Goal: Information Seeking & Learning: Learn about a topic

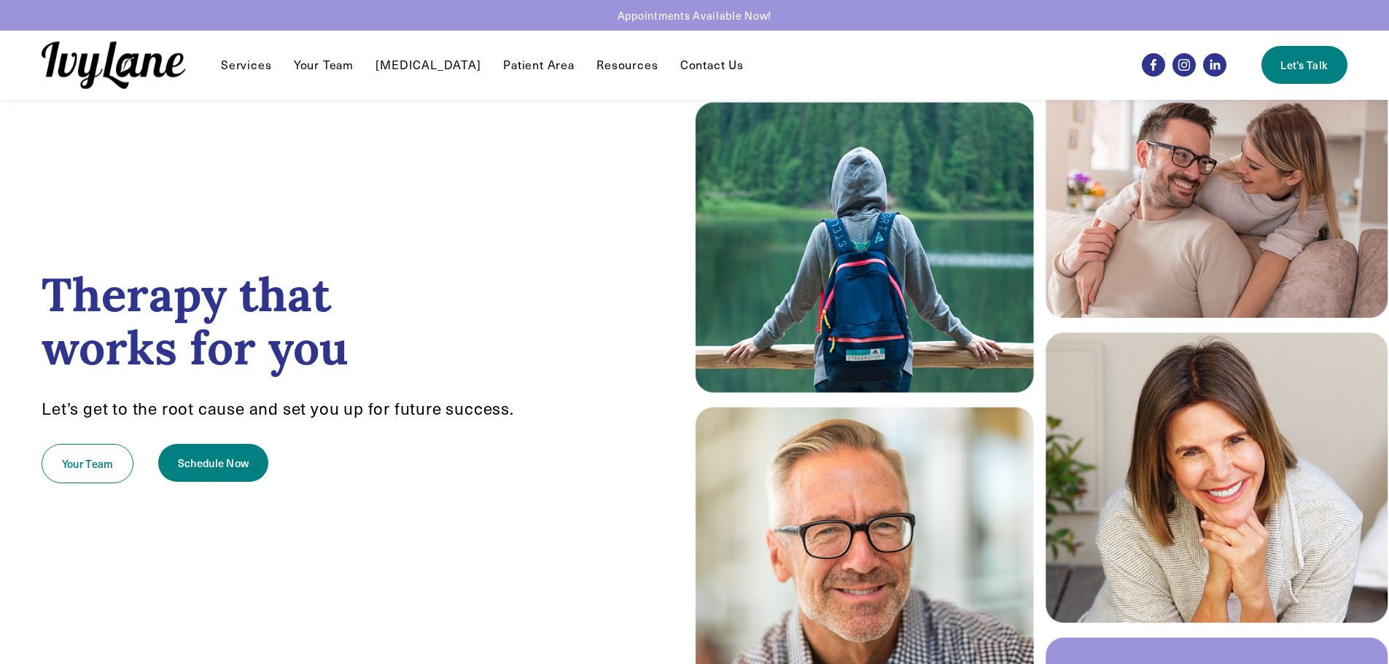
click at [684, 65] on link "Contact Us" at bounding box center [711, 65] width 63 height 18
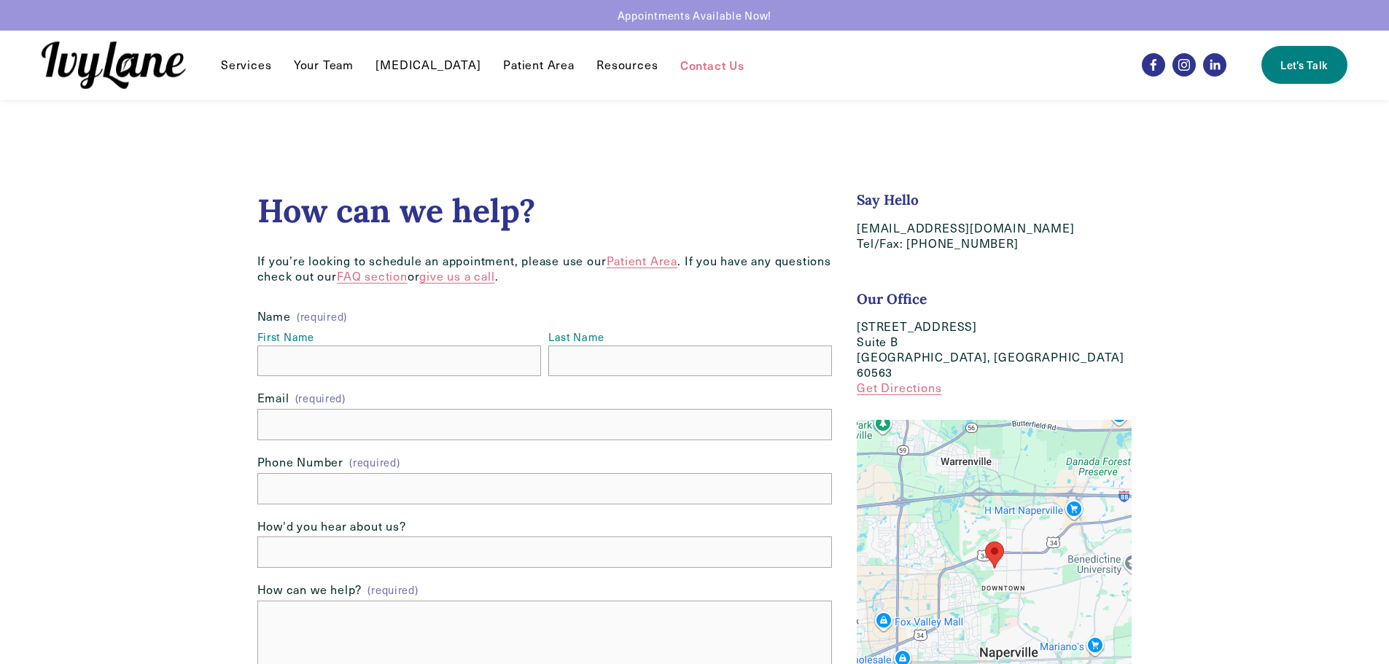
click at [597, 69] on span "Resources" at bounding box center [627, 65] width 61 height 15
click at [0, 0] on span "FAQ" at bounding box center [0, 0] width 0 height 0
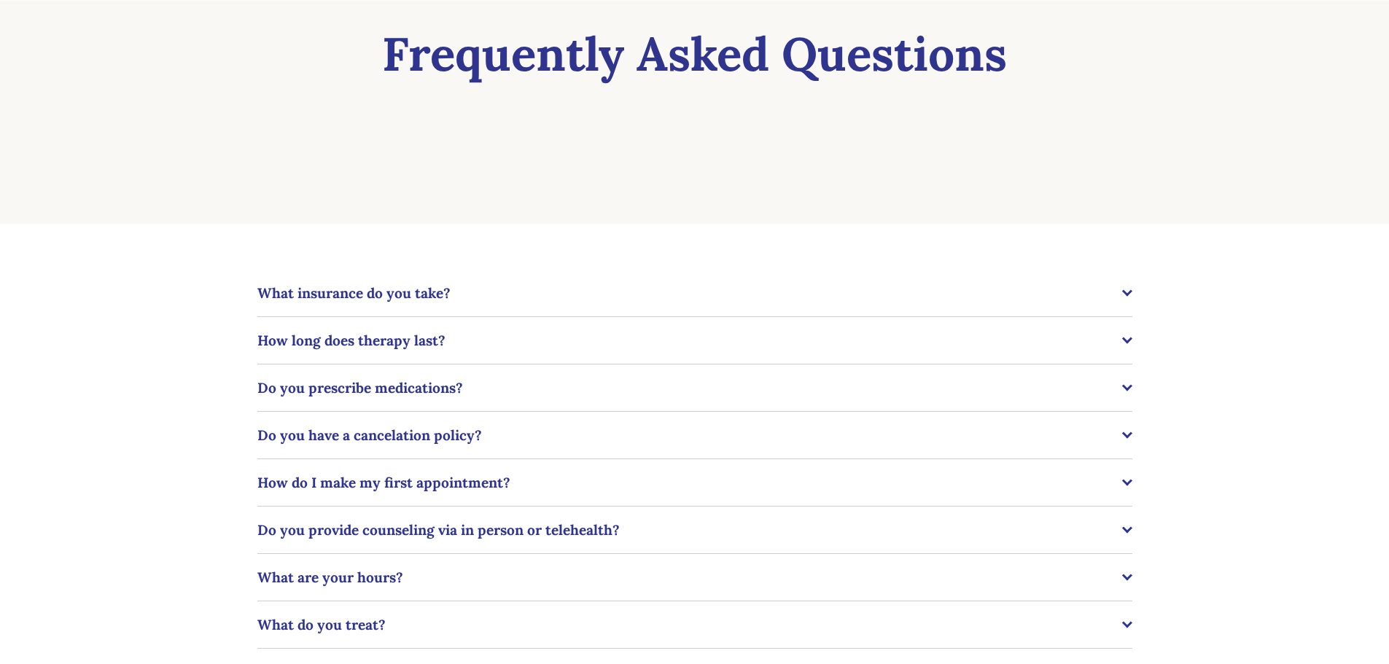
scroll to position [219, 0]
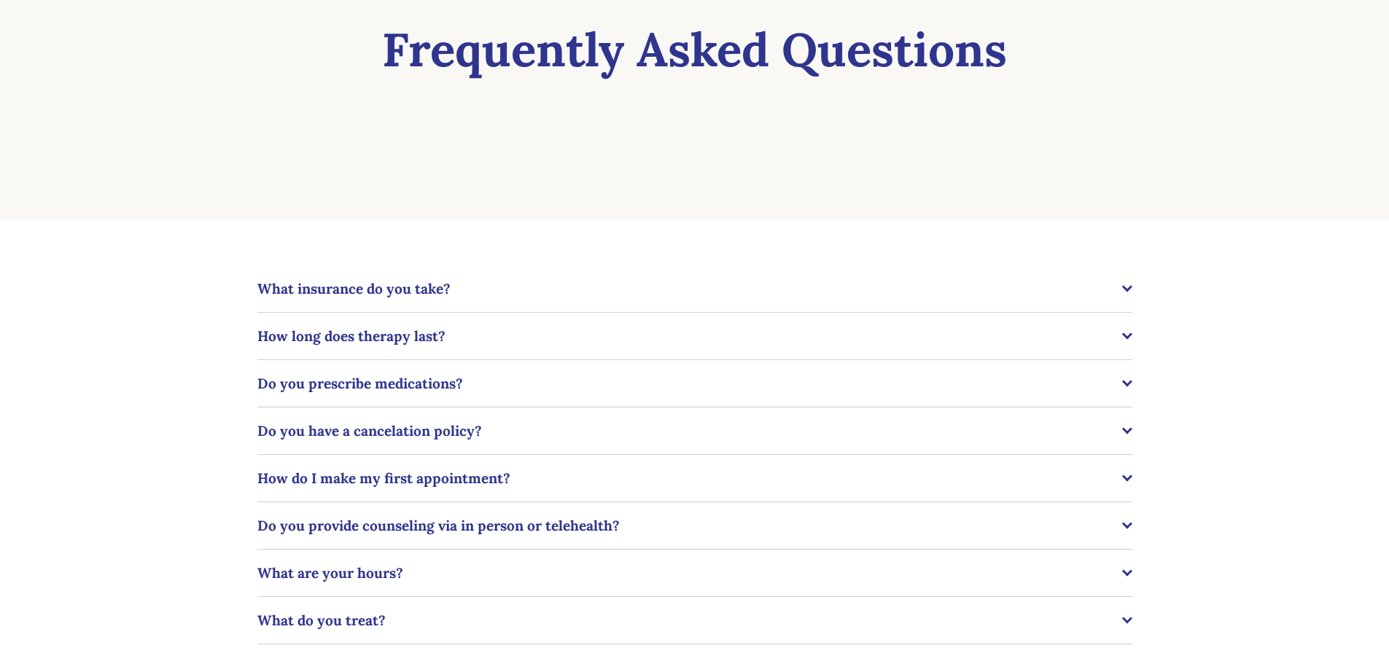
click at [361, 289] on span "What insurance do you take?" at bounding box center [689, 289] width 865 height 18
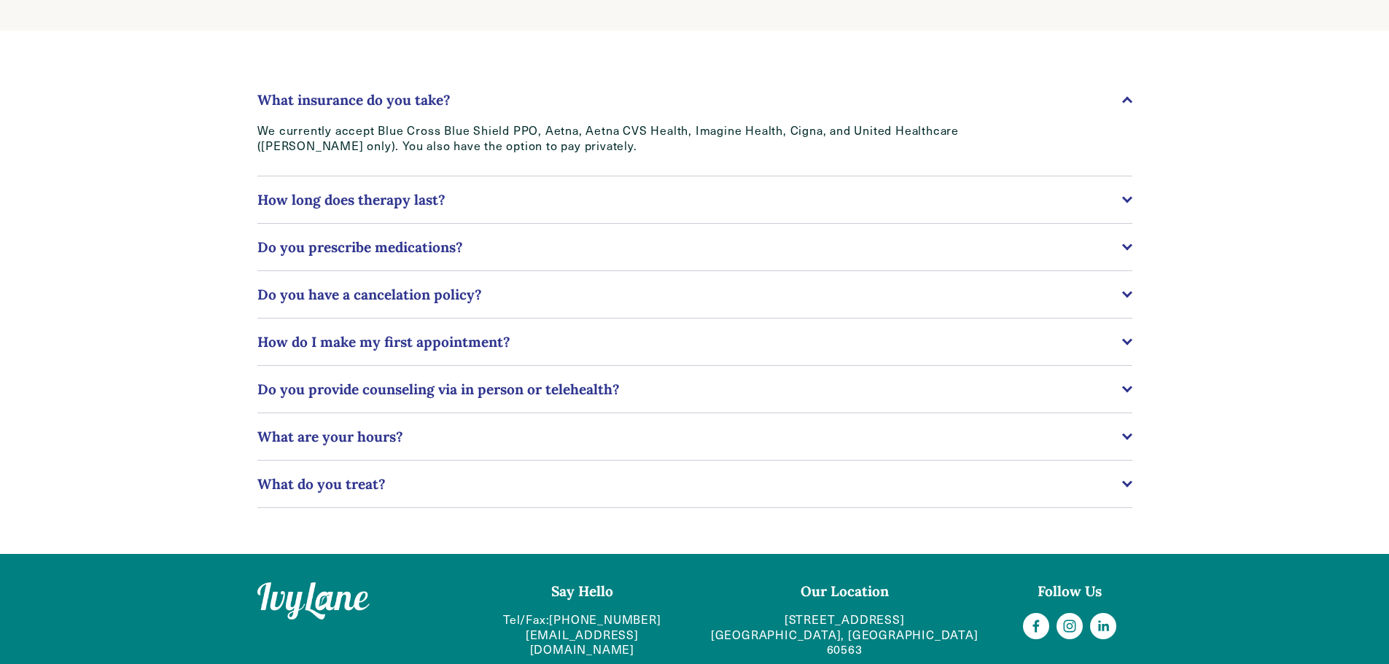
scroll to position [431, 0]
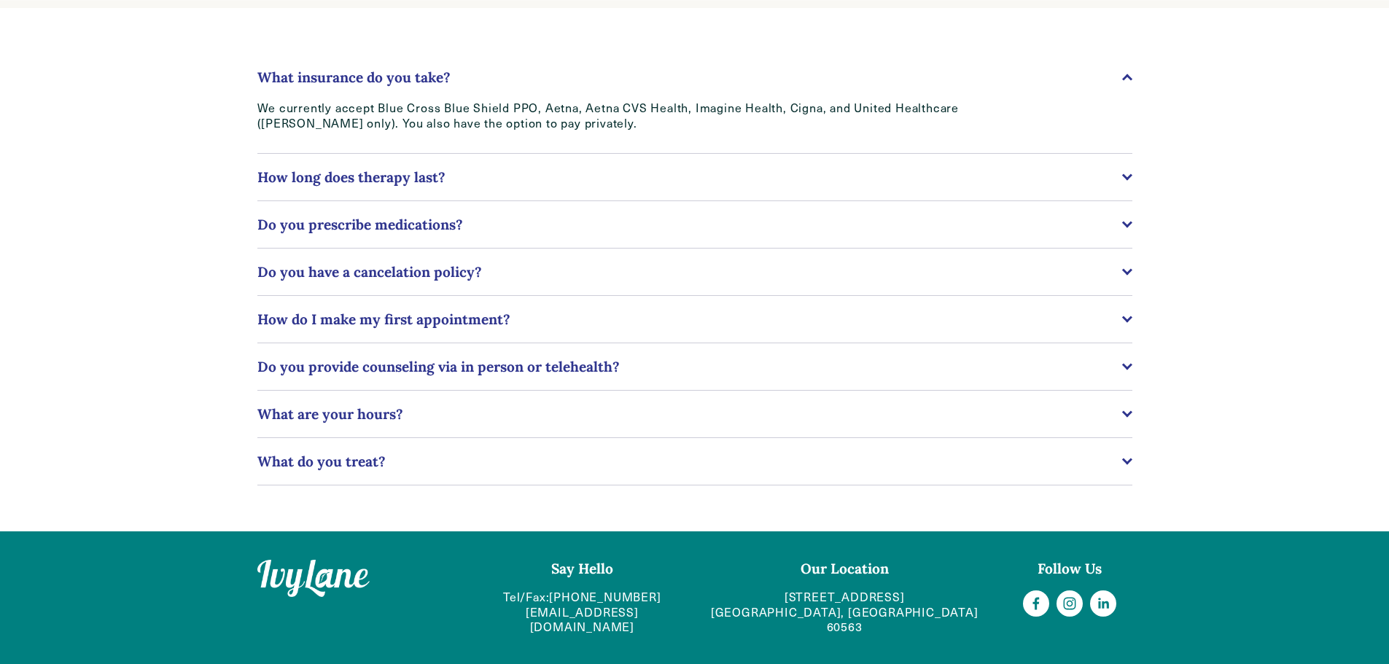
click at [400, 175] on span "How long does therapy last?" at bounding box center [689, 177] width 865 height 18
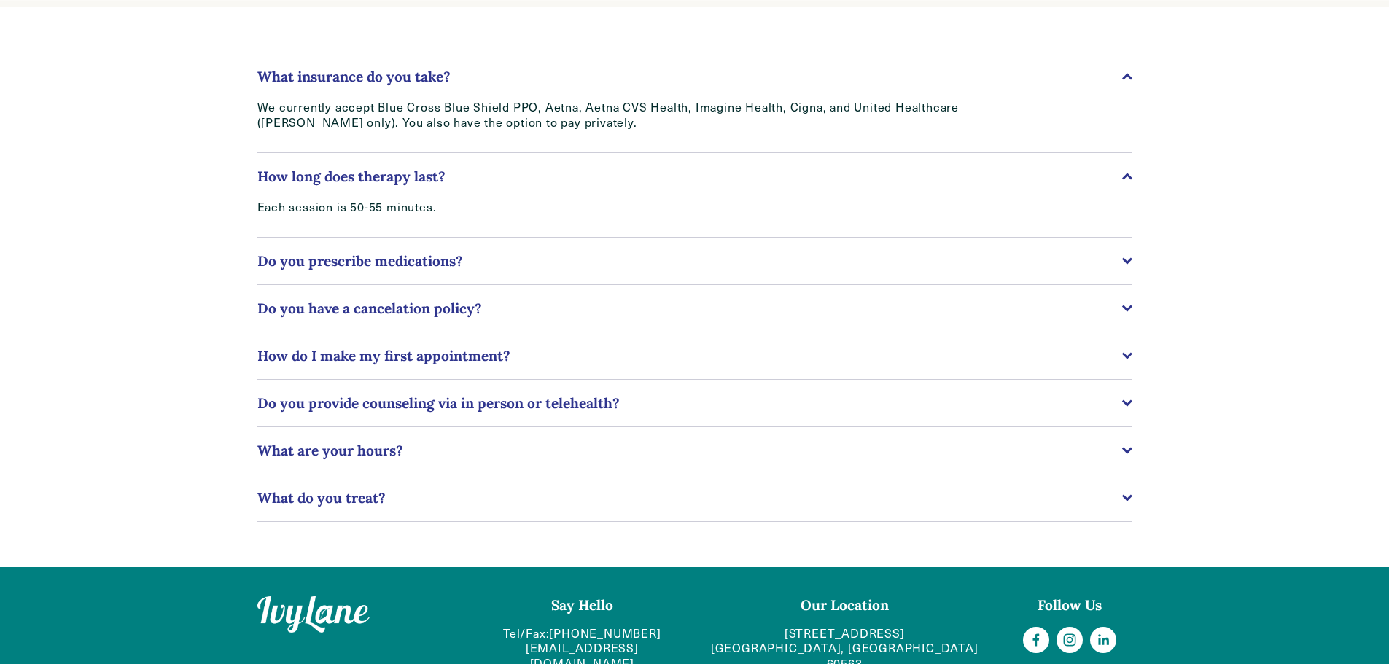
click at [448, 260] on span "Do you prescribe medications?" at bounding box center [689, 261] width 865 height 18
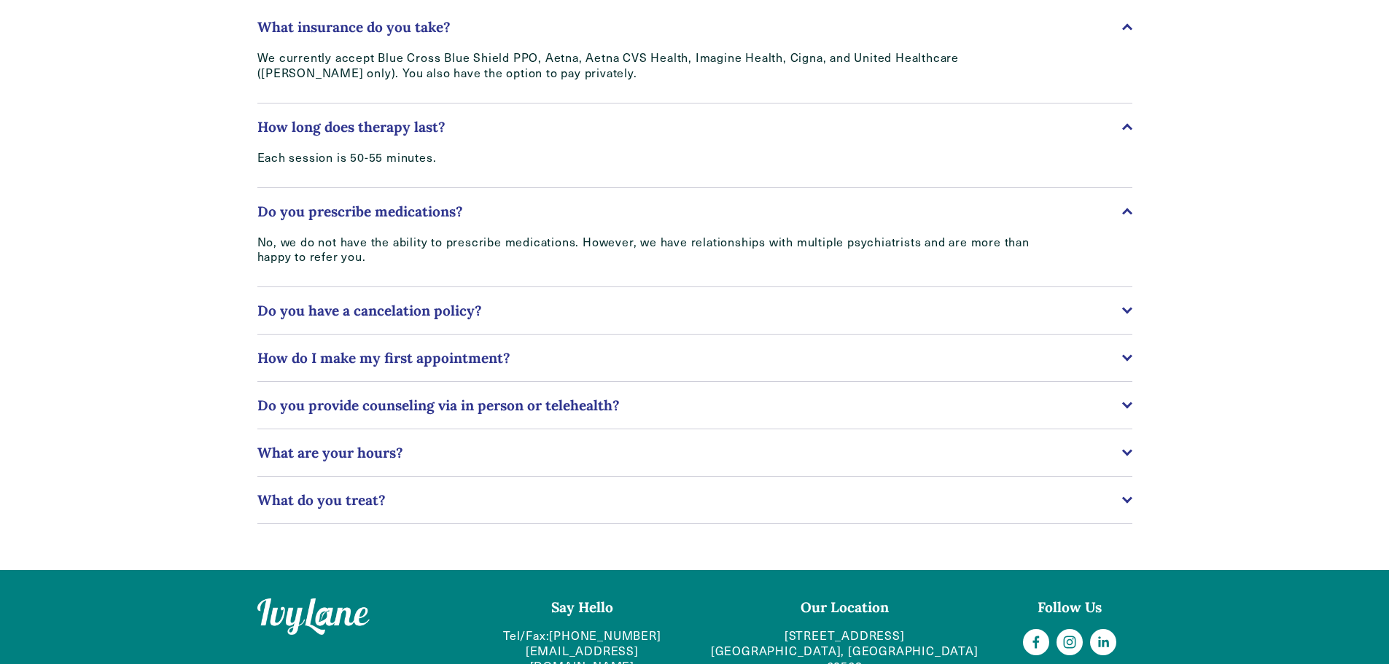
scroll to position [504, 0]
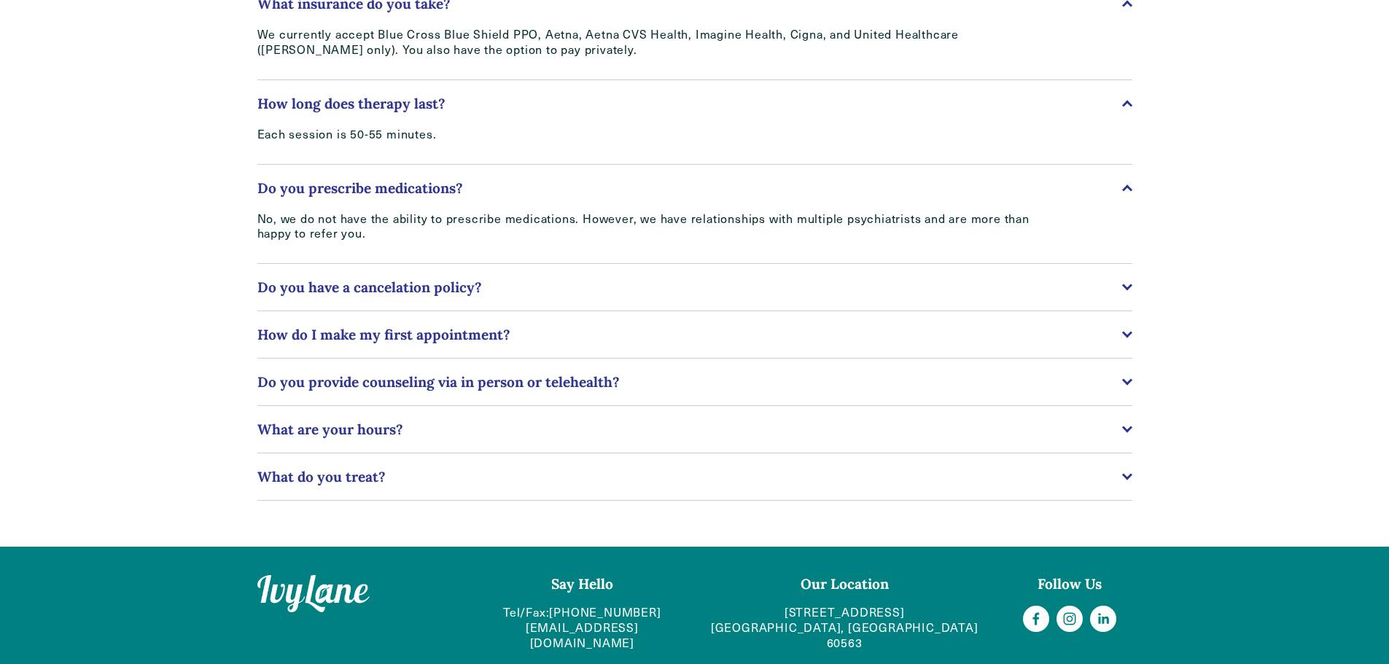
click at [481, 287] on span "Do you have a cancelation policy?" at bounding box center [689, 288] width 865 height 18
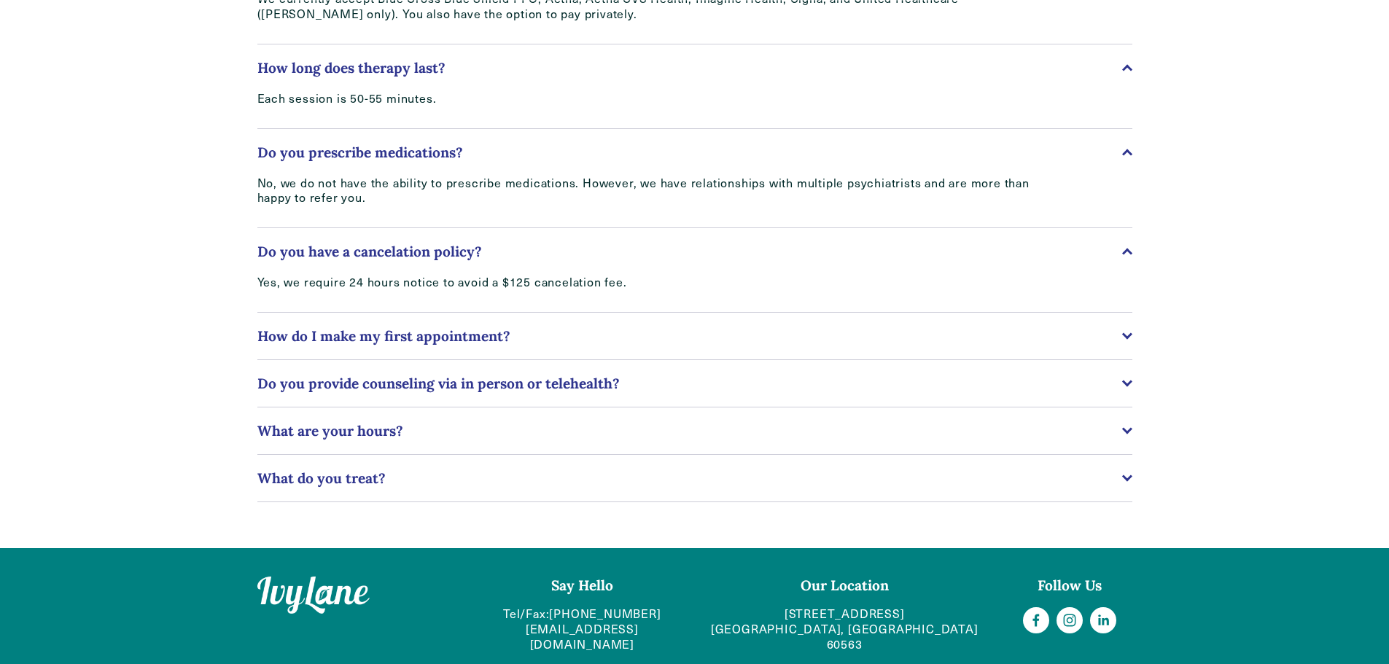
scroll to position [557, 0]
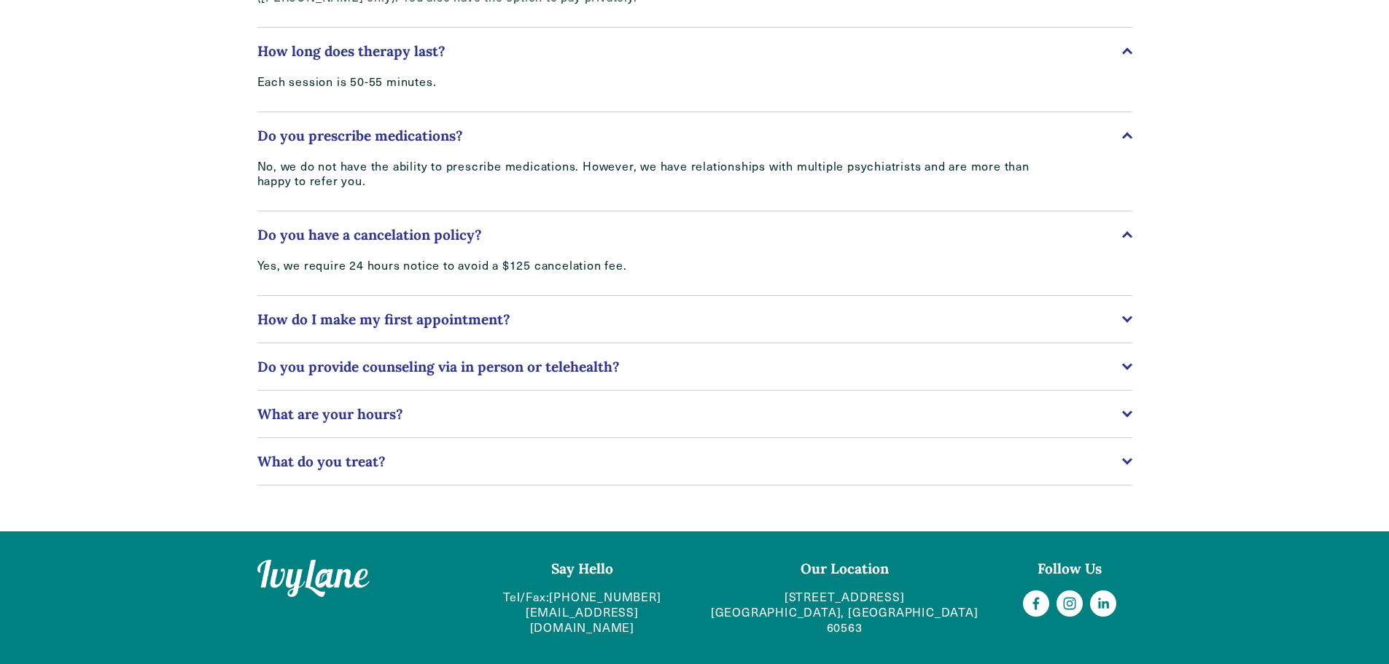
click at [478, 319] on span "How do I make my first appointment?" at bounding box center [689, 320] width 865 height 18
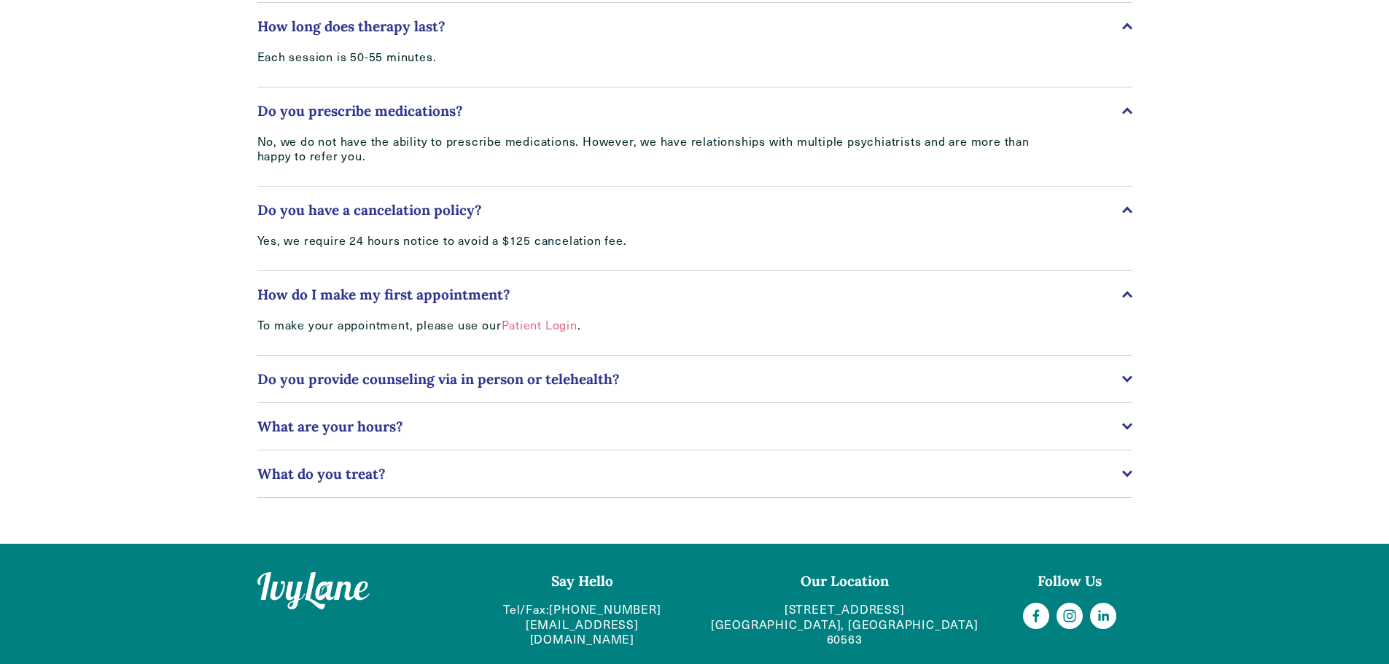
scroll to position [594, 0]
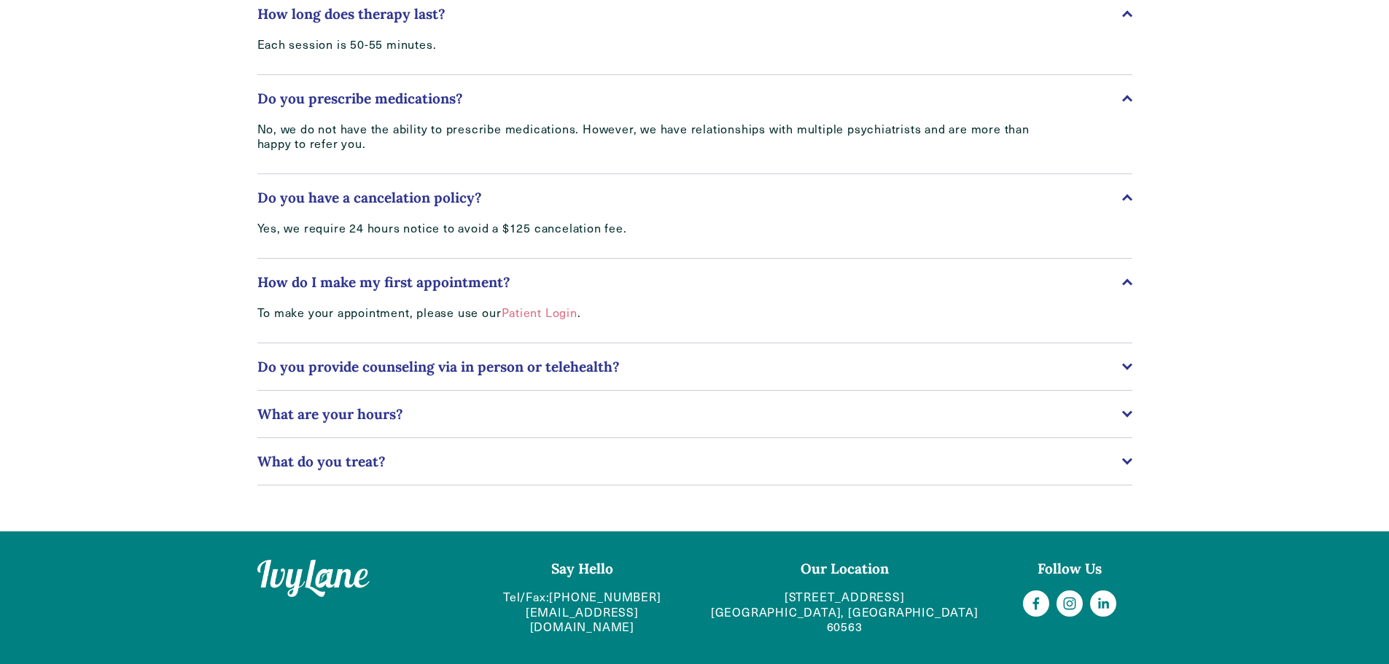
click at [487, 353] on button "Do you provide counseling via in person or telehealth?" at bounding box center [694, 366] width 875 height 47
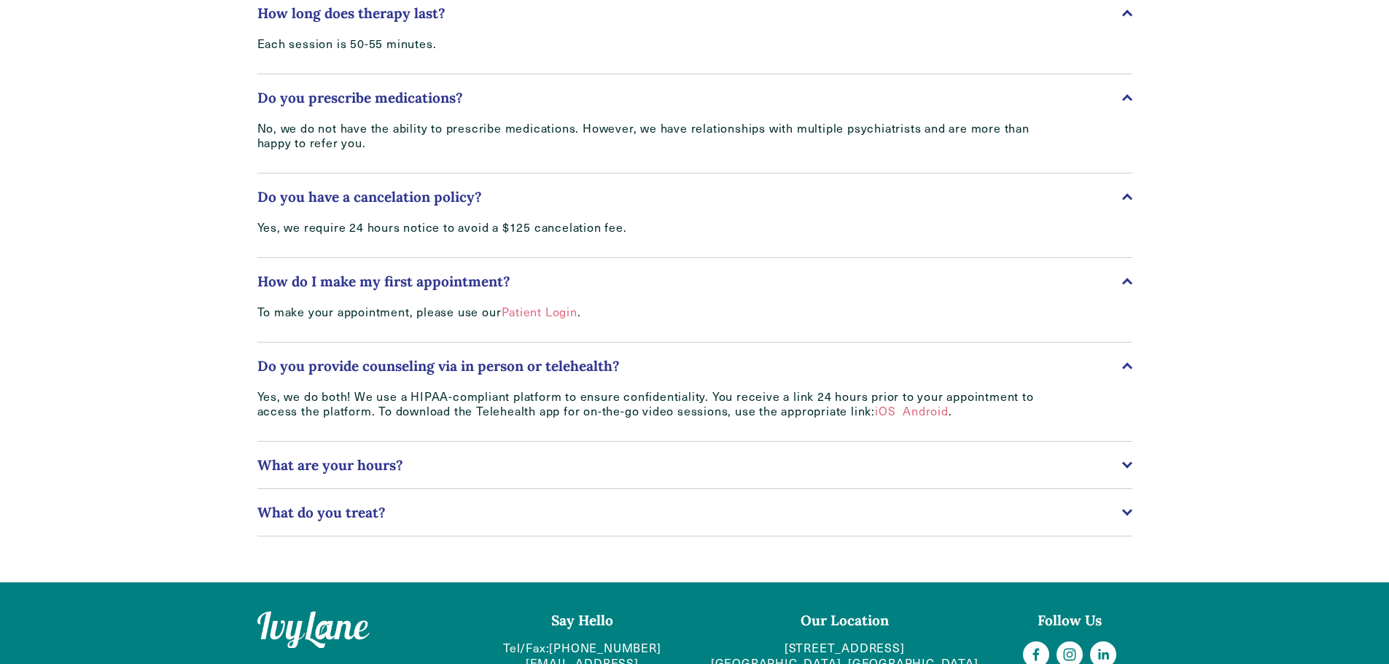
scroll to position [646, 0]
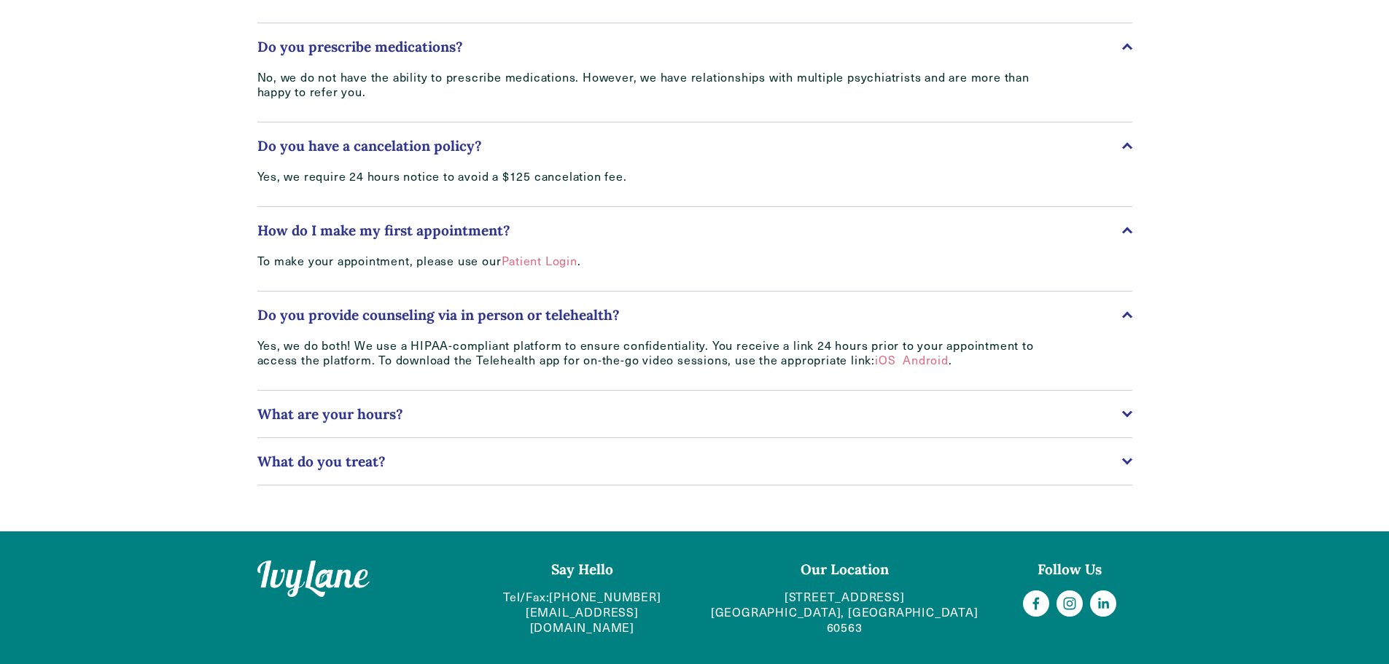
click at [316, 422] on span "What are your hours?" at bounding box center [689, 414] width 865 height 18
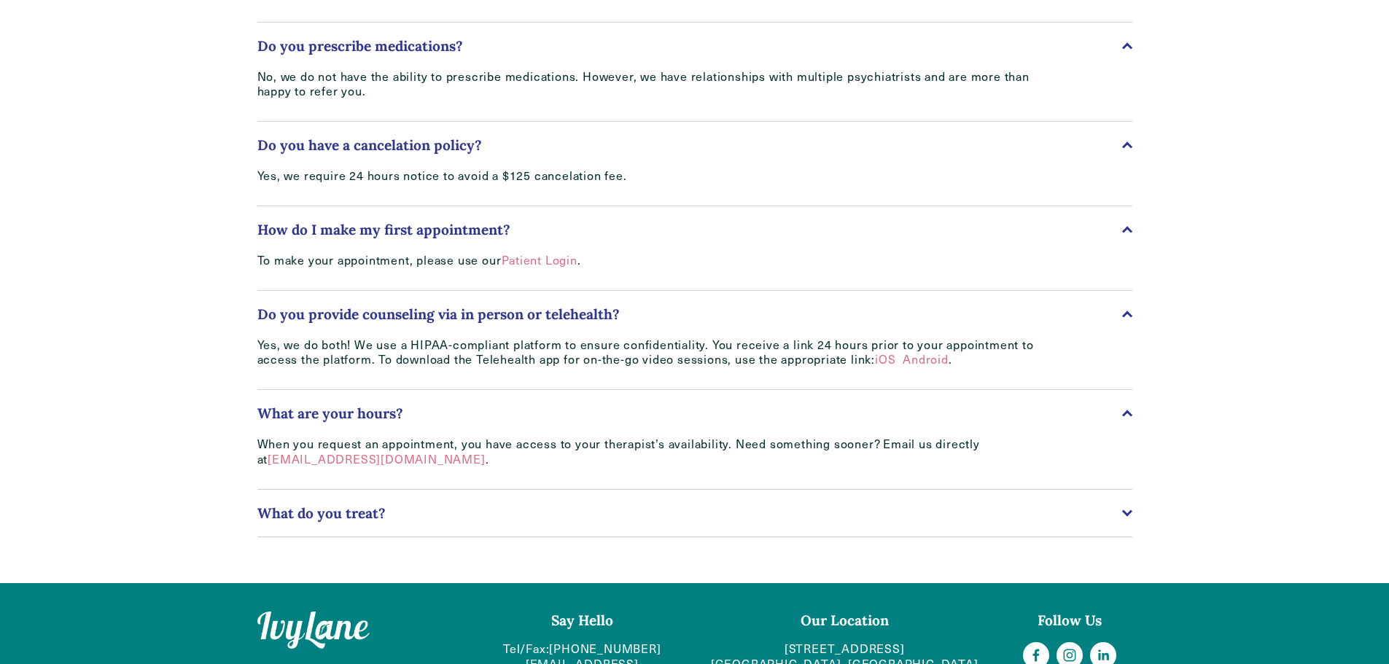
click at [352, 510] on span "What do you treat?" at bounding box center [689, 514] width 865 height 18
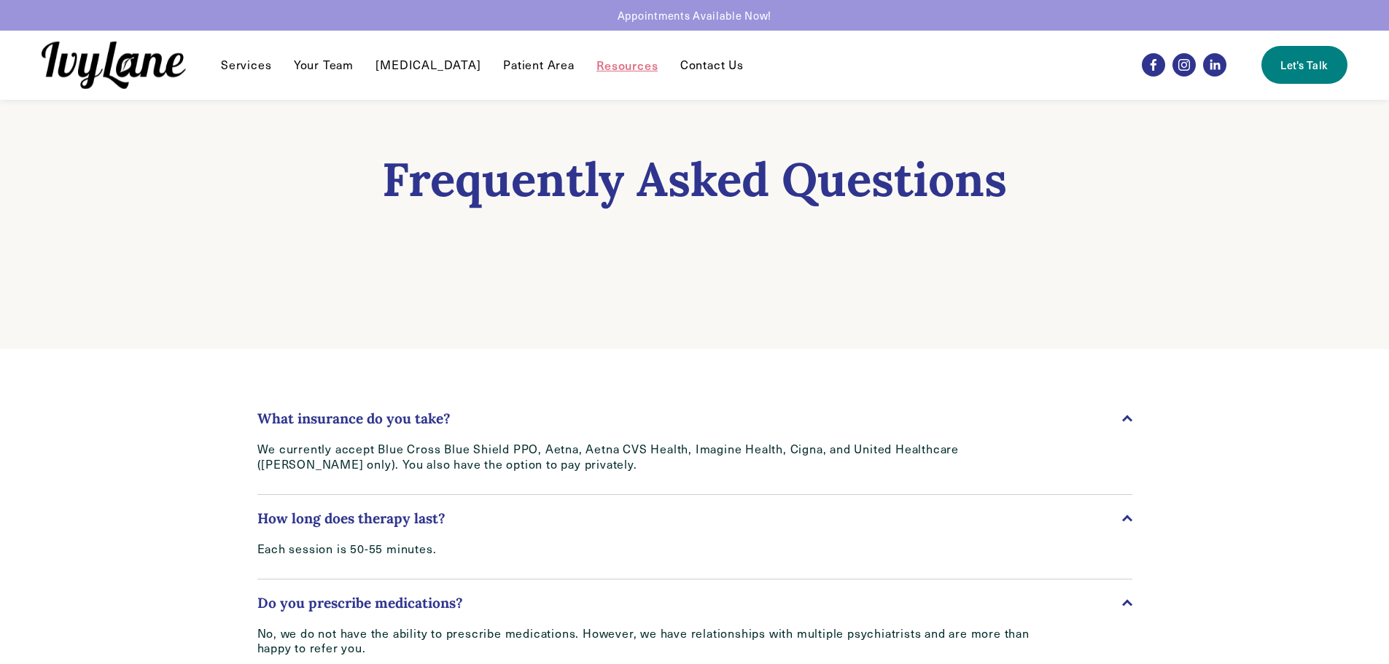
scroll to position [0, 0]
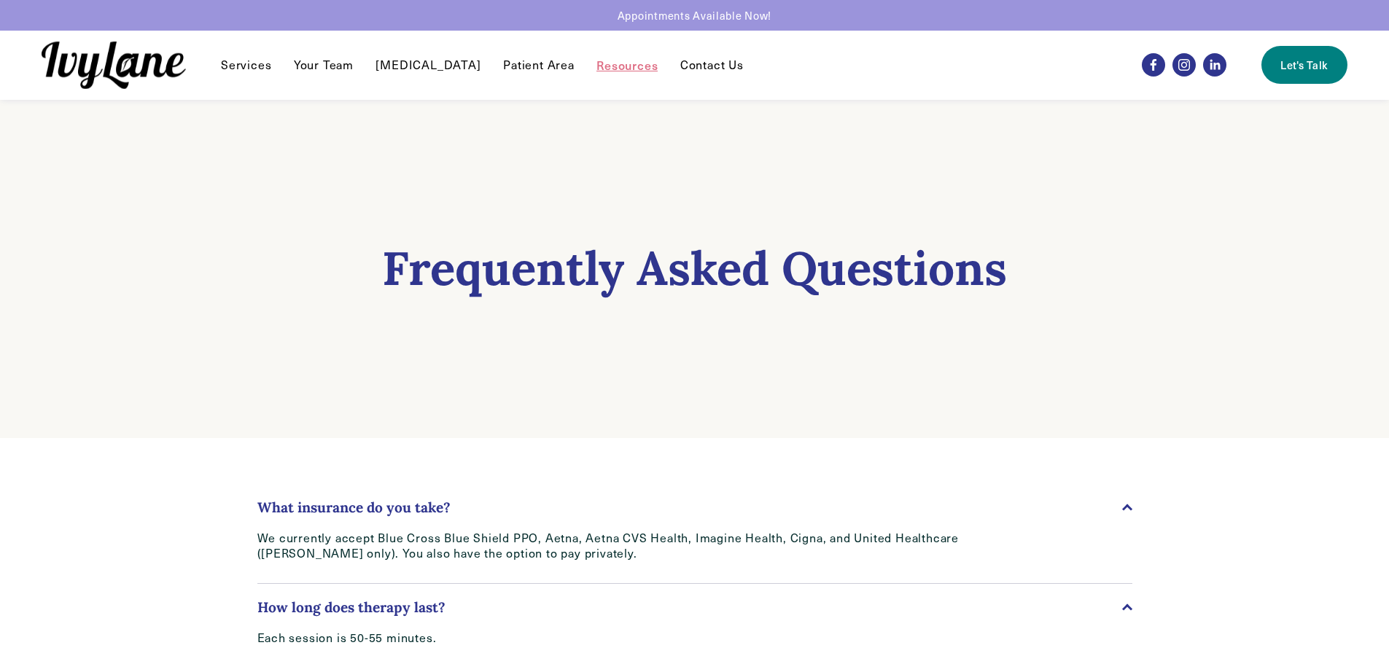
click at [320, 69] on link "Your Team" at bounding box center [324, 65] width 60 height 18
